Goal: Information Seeking & Learning: Learn about a topic

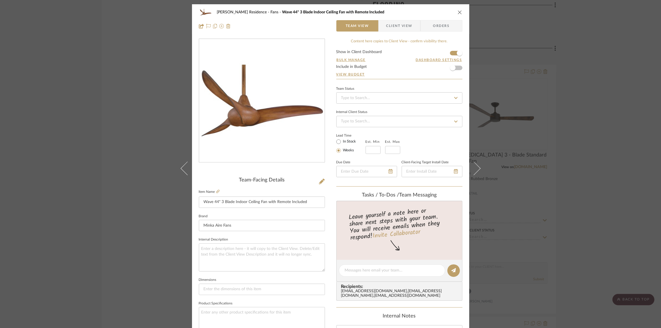
click at [105, 92] on div "[PERSON_NAME] Residence Fans Wave 44" 3 Blade Indoor Ceiling Fan with Remote In…" at bounding box center [330, 164] width 661 height 328
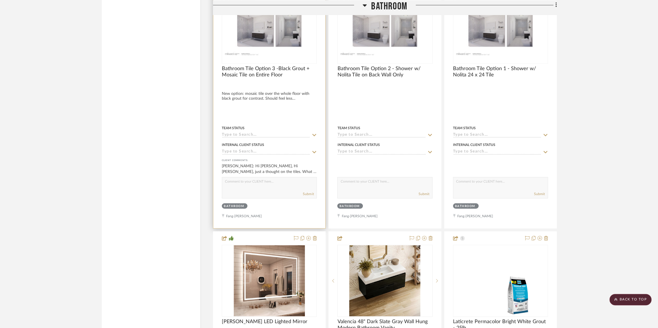
scroll to position [904, 0]
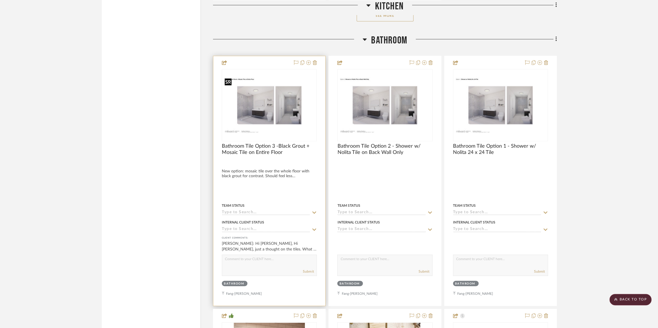
click at [277, 107] on img "0" at bounding box center [269, 105] width 94 height 61
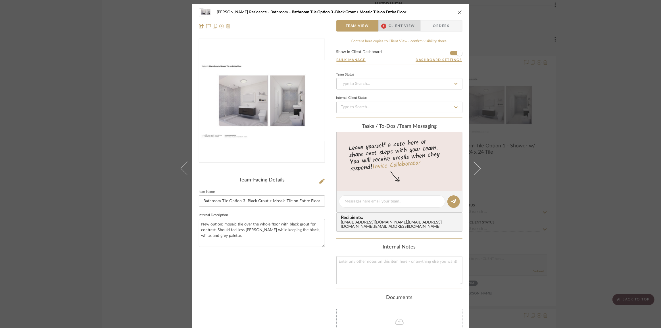
click at [399, 24] on span "Client View" at bounding box center [402, 25] width 26 height 11
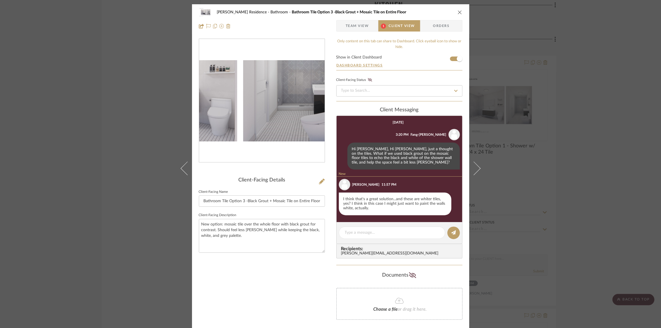
click at [275, 111] on img "0" at bounding box center [262, 100] width 126 height 81
